Goal: Register for event/course

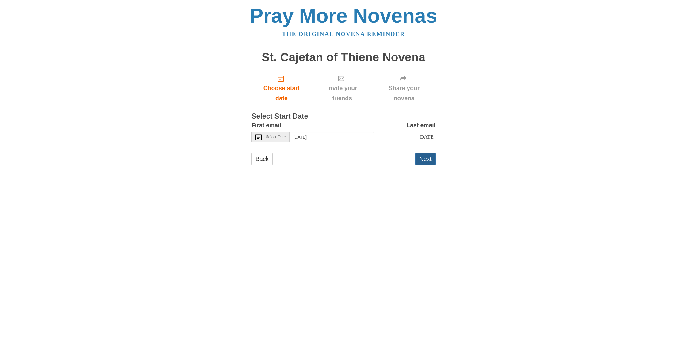
click at [427, 161] on button "Next" at bounding box center [426, 159] width 20 height 13
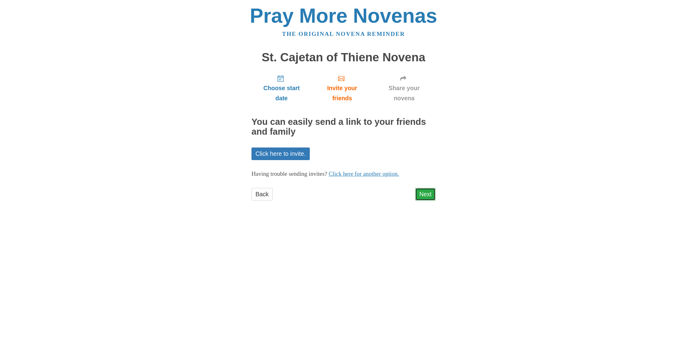
click at [425, 192] on link "Next" at bounding box center [426, 194] width 20 height 13
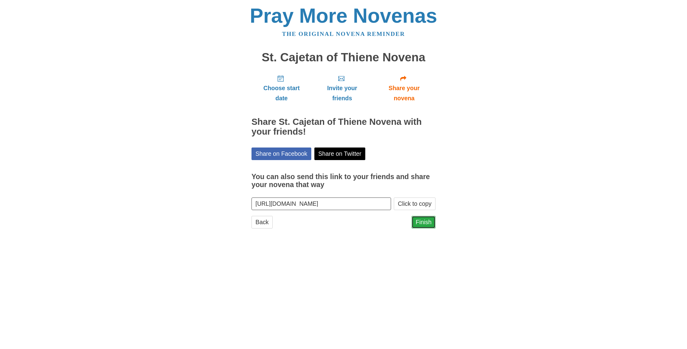
click at [427, 222] on link "Finish" at bounding box center [424, 222] width 24 height 13
